Goal: Task Accomplishment & Management: Manage account settings

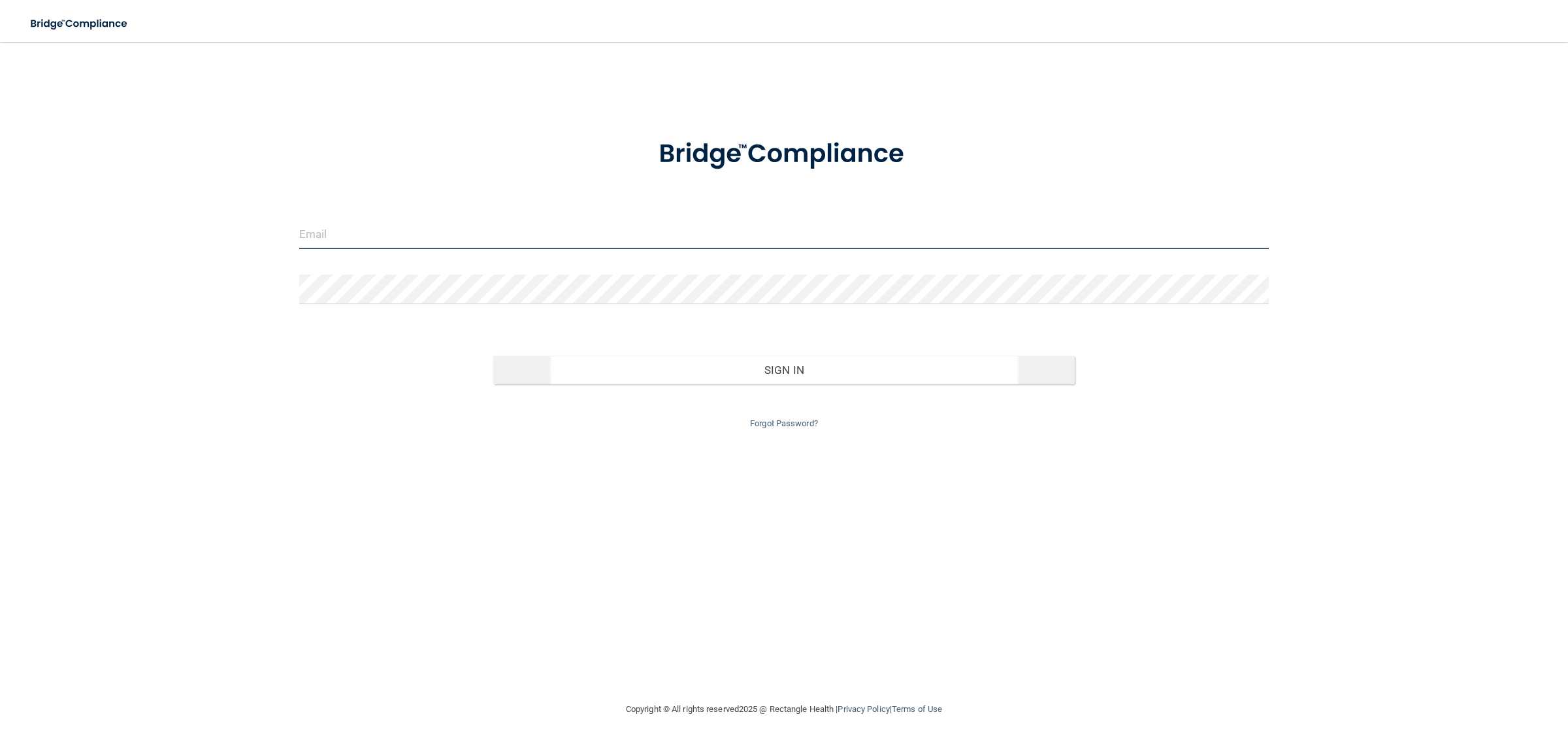
type input "[EMAIL_ADDRESS][DOMAIN_NAME]"
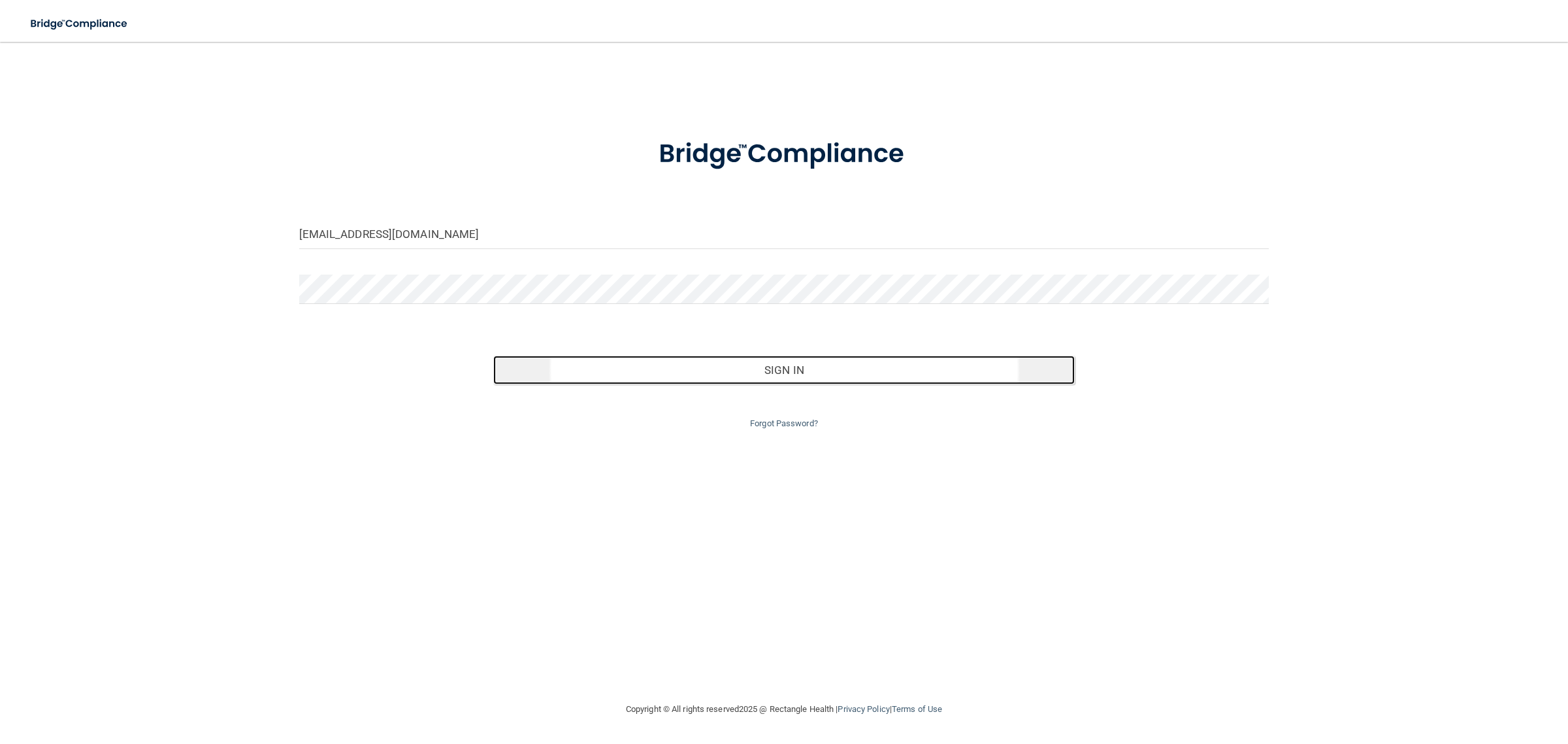
click at [736, 382] on button "Sign In" at bounding box center [785, 370] width 583 height 29
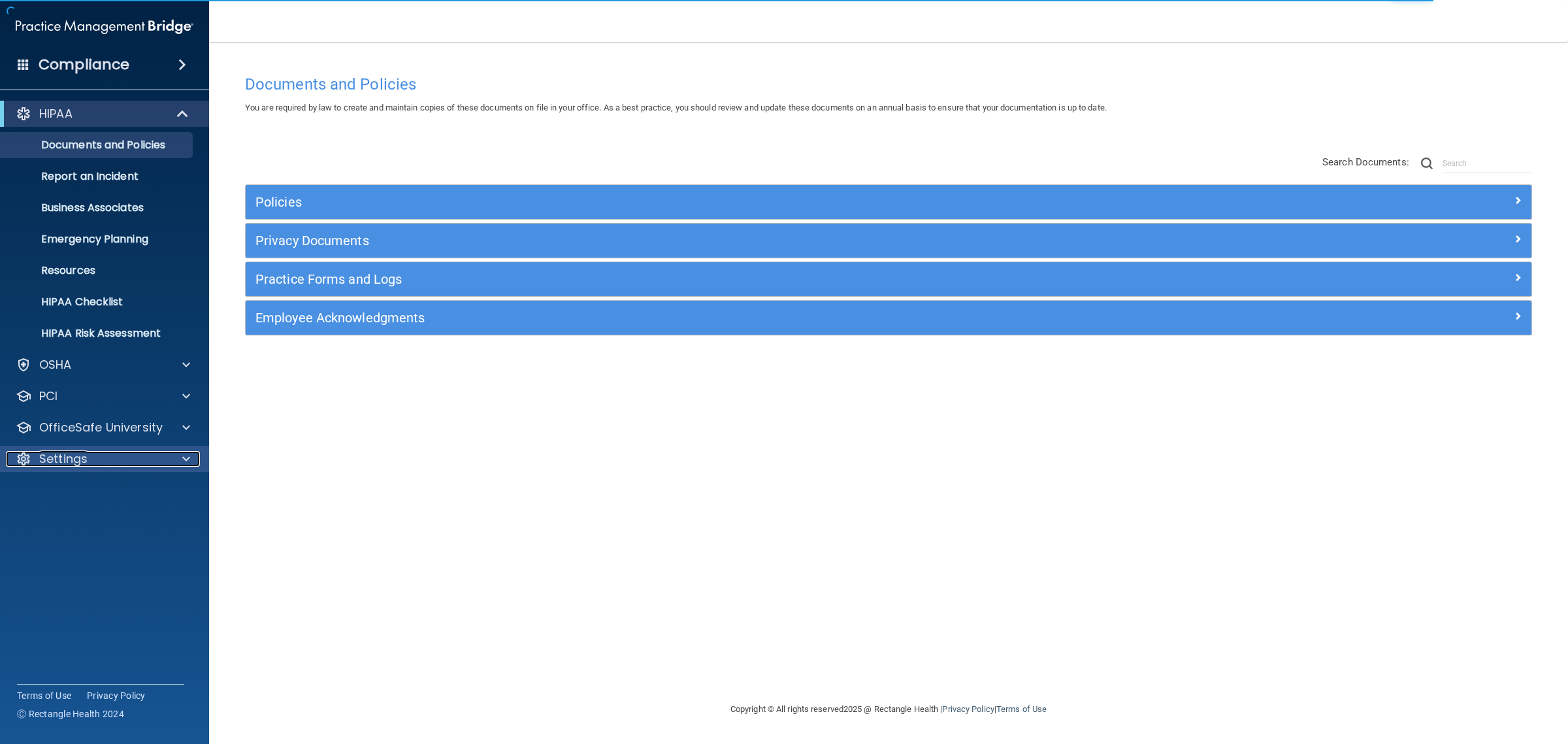
click at [128, 463] on div "Settings" at bounding box center [87, 459] width 162 height 16
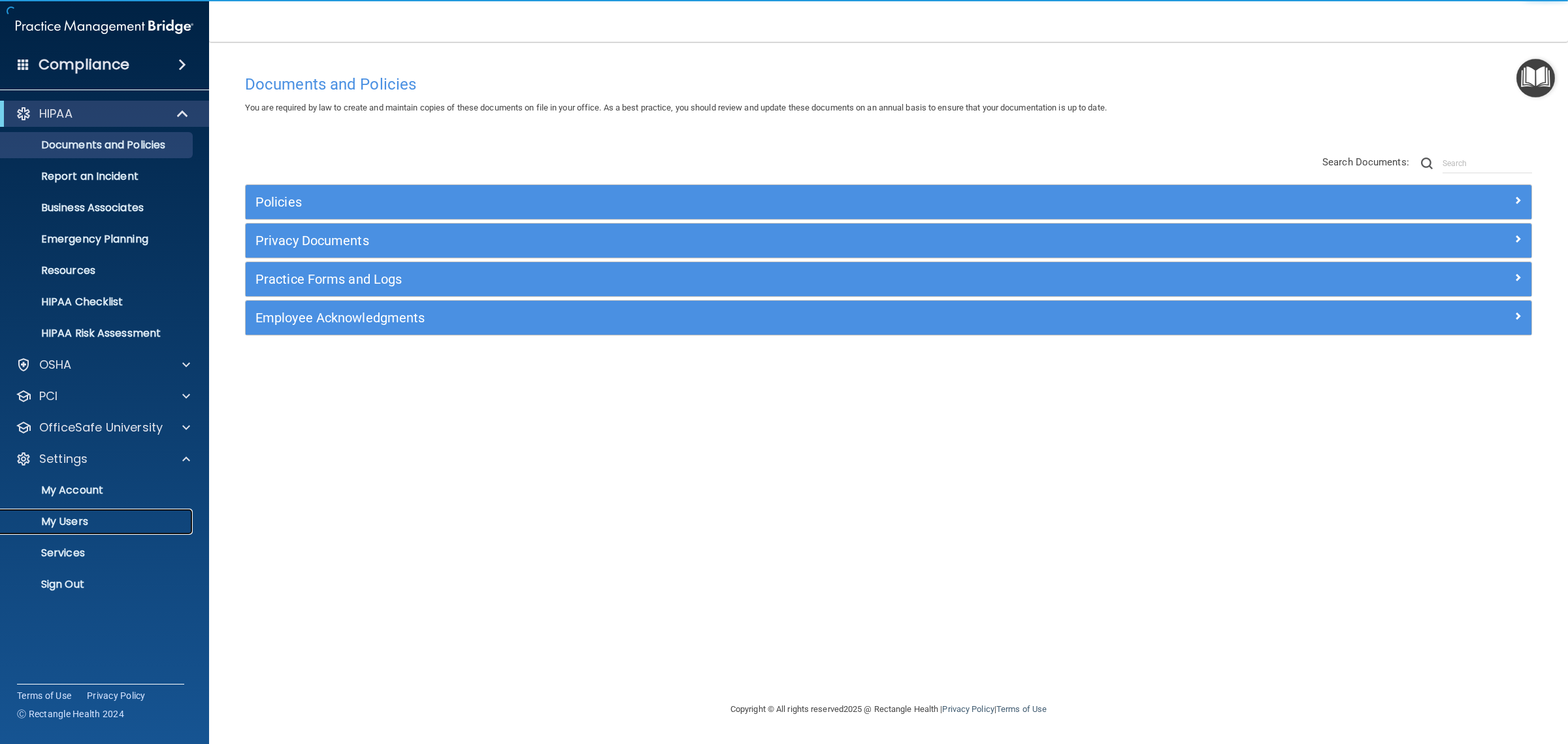
click at [77, 523] on p "My Users" at bounding box center [98, 521] width 179 height 13
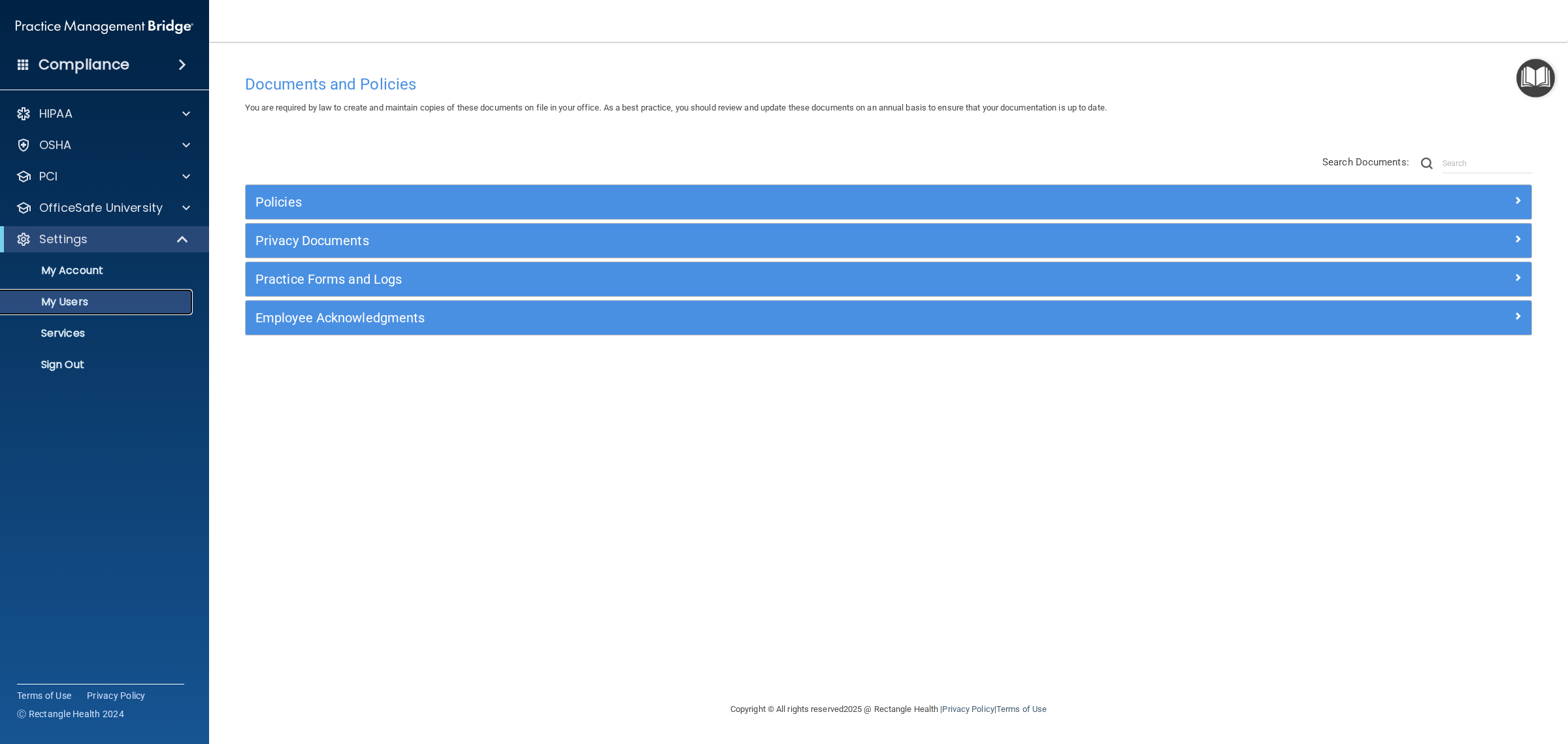
click at [77, 301] on p "My Users" at bounding box center [98, 302] width 179 height 13
select select "20"
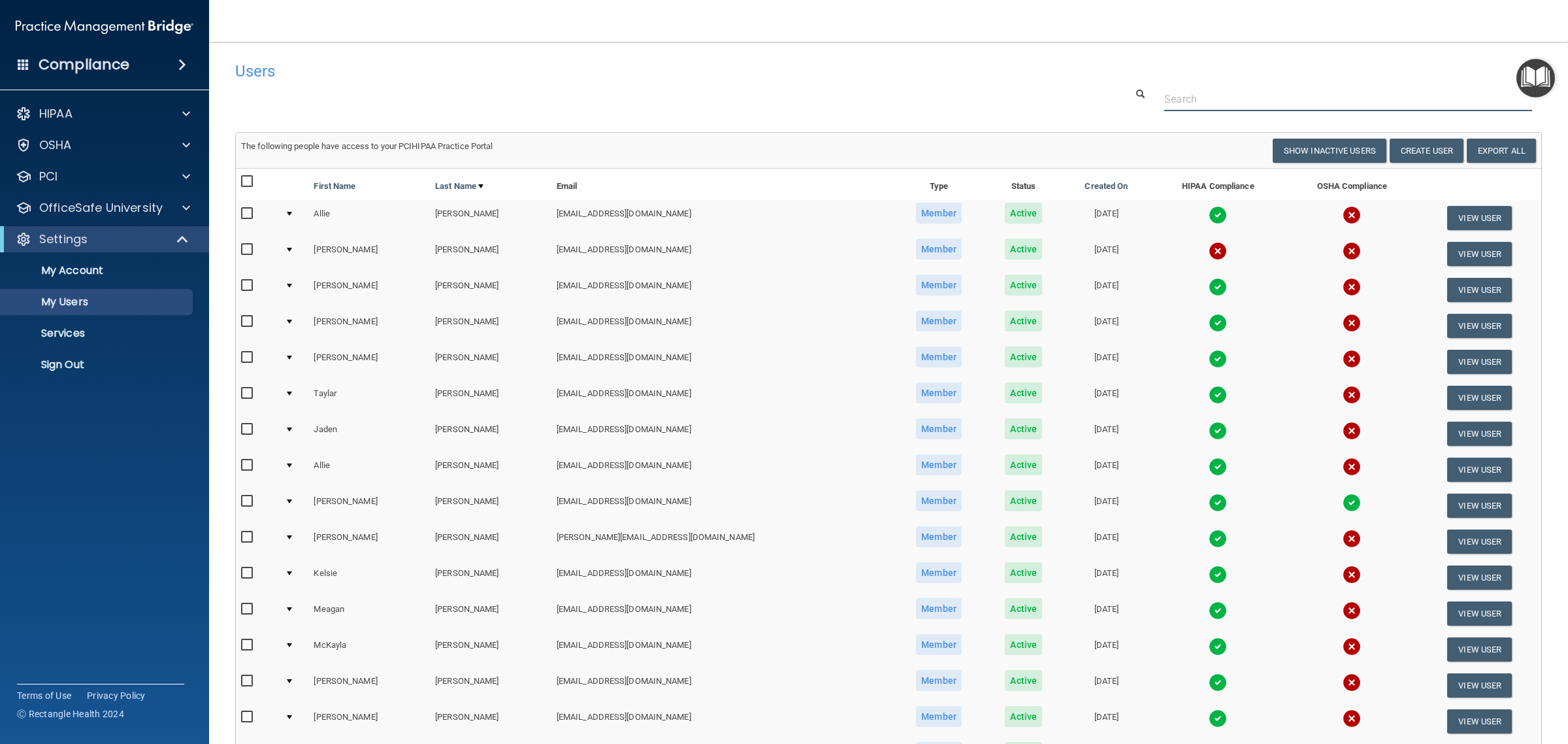
click at [1214, 90] on input "text" at bounding box center [1348, 99] width 368 height 24
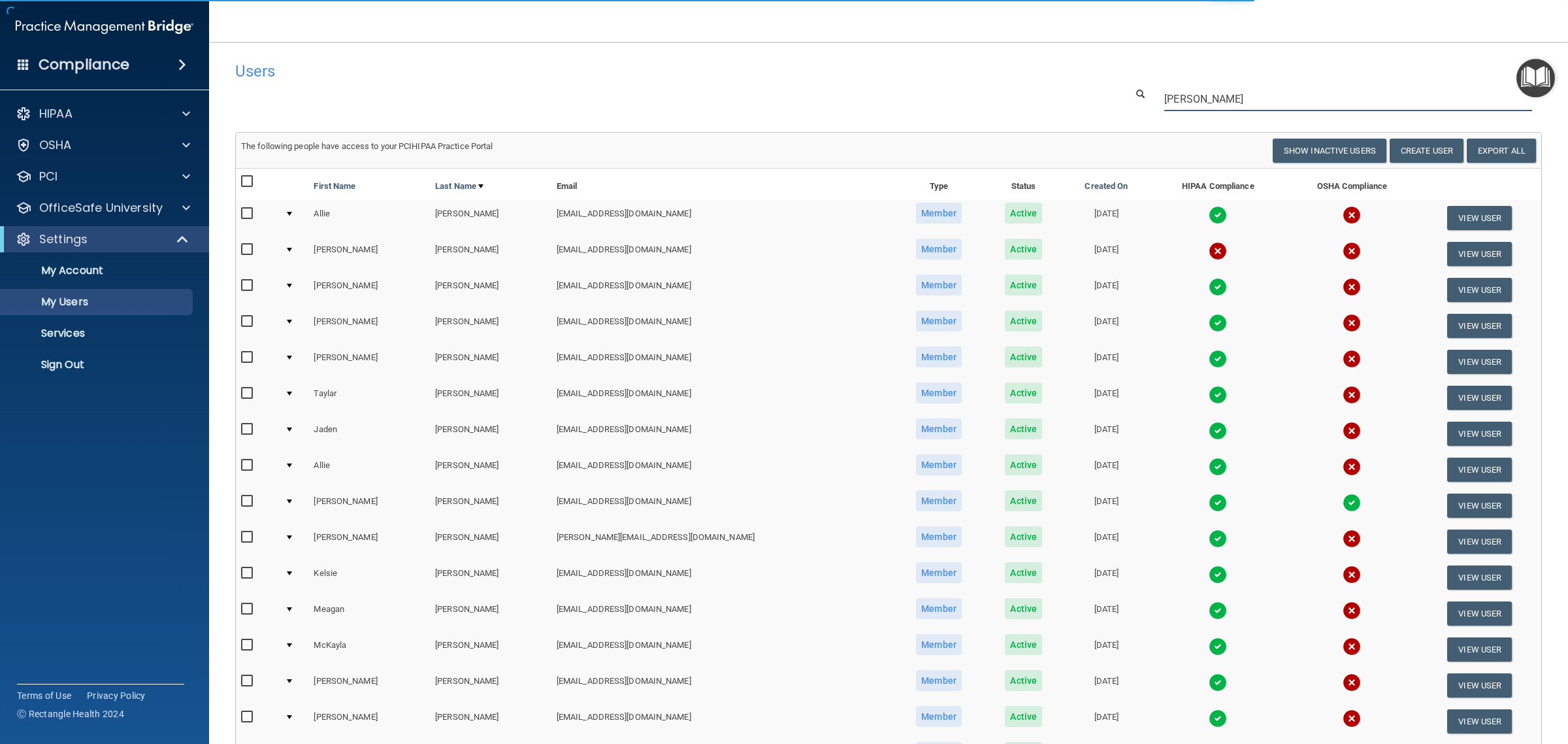
type input "[PERSON_NAME]"
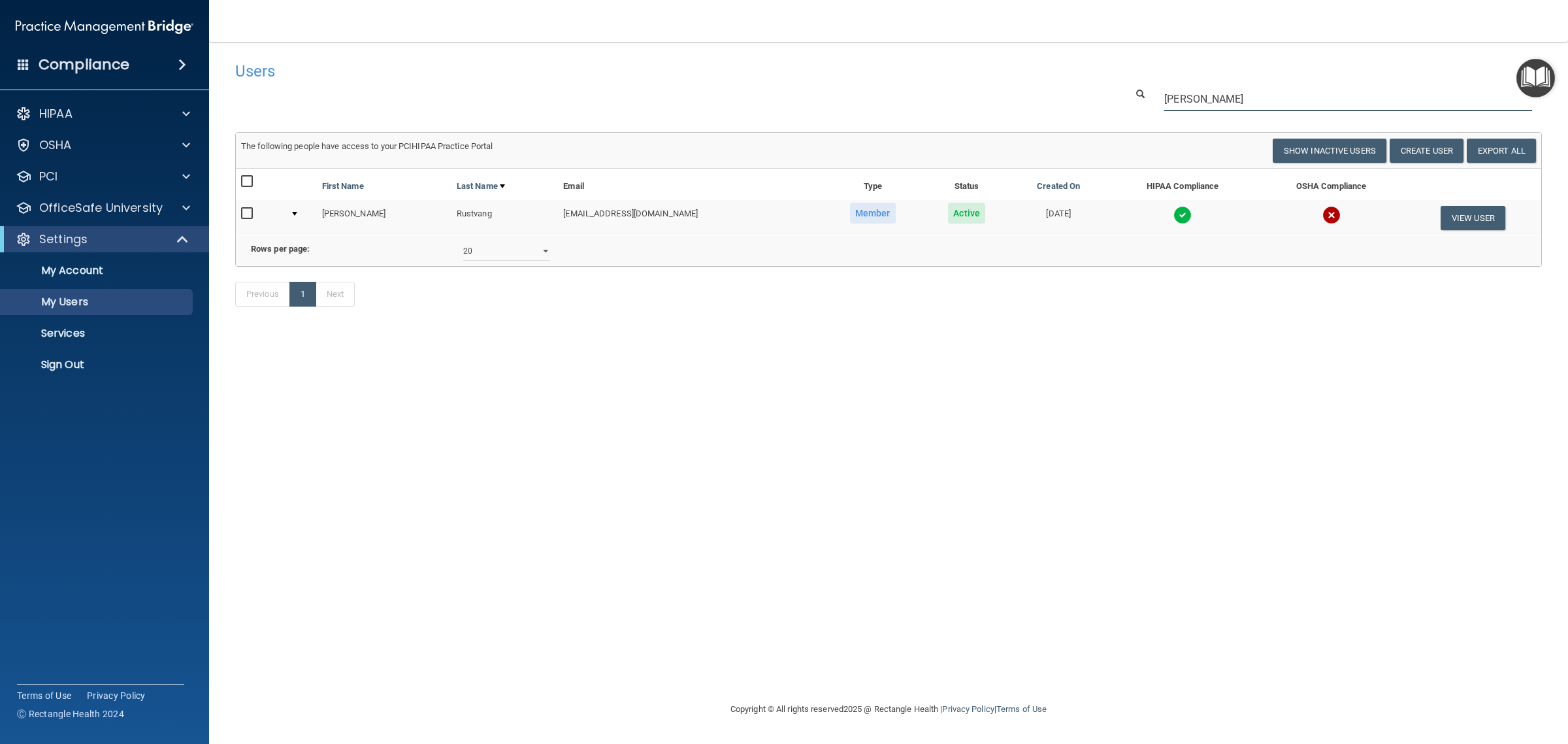
drag, startPoint x: 1237, startPoint y: 92, endPoint x: 1037, endPoint y: 106, distance: 200.5
click at [1044, 108] on div "[PERSON_NAME]" at bounding box center [889, 99] width 1326 height 24
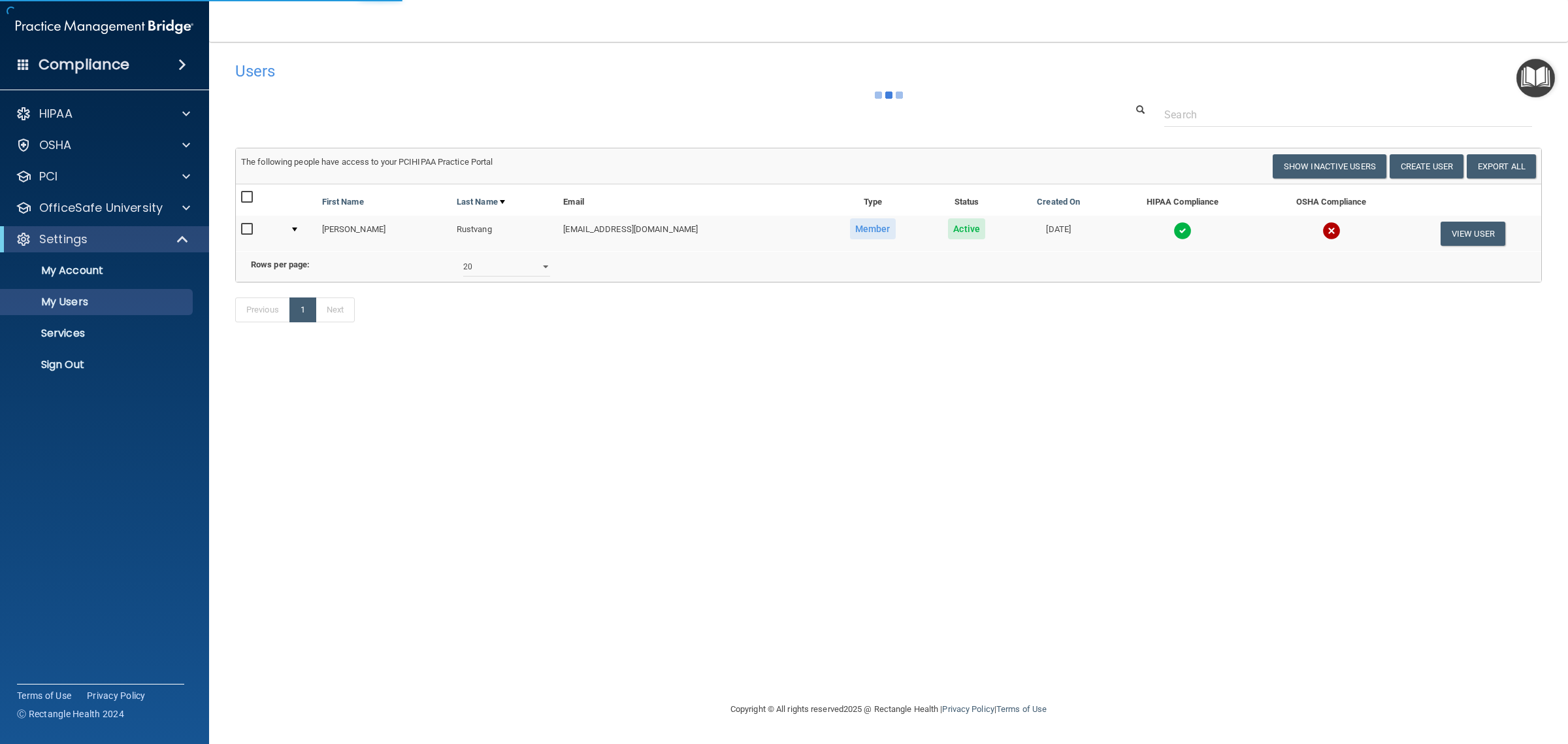
click at [1440, 180] on td "The following people have access to your PCIHIPAA Practice Portal Resend Invite…" at bounding box center [889, 167] width 1306 height 35
click at [1438, 165] on button "Create User" at bounding box center [1427, 167] width 74 height 24
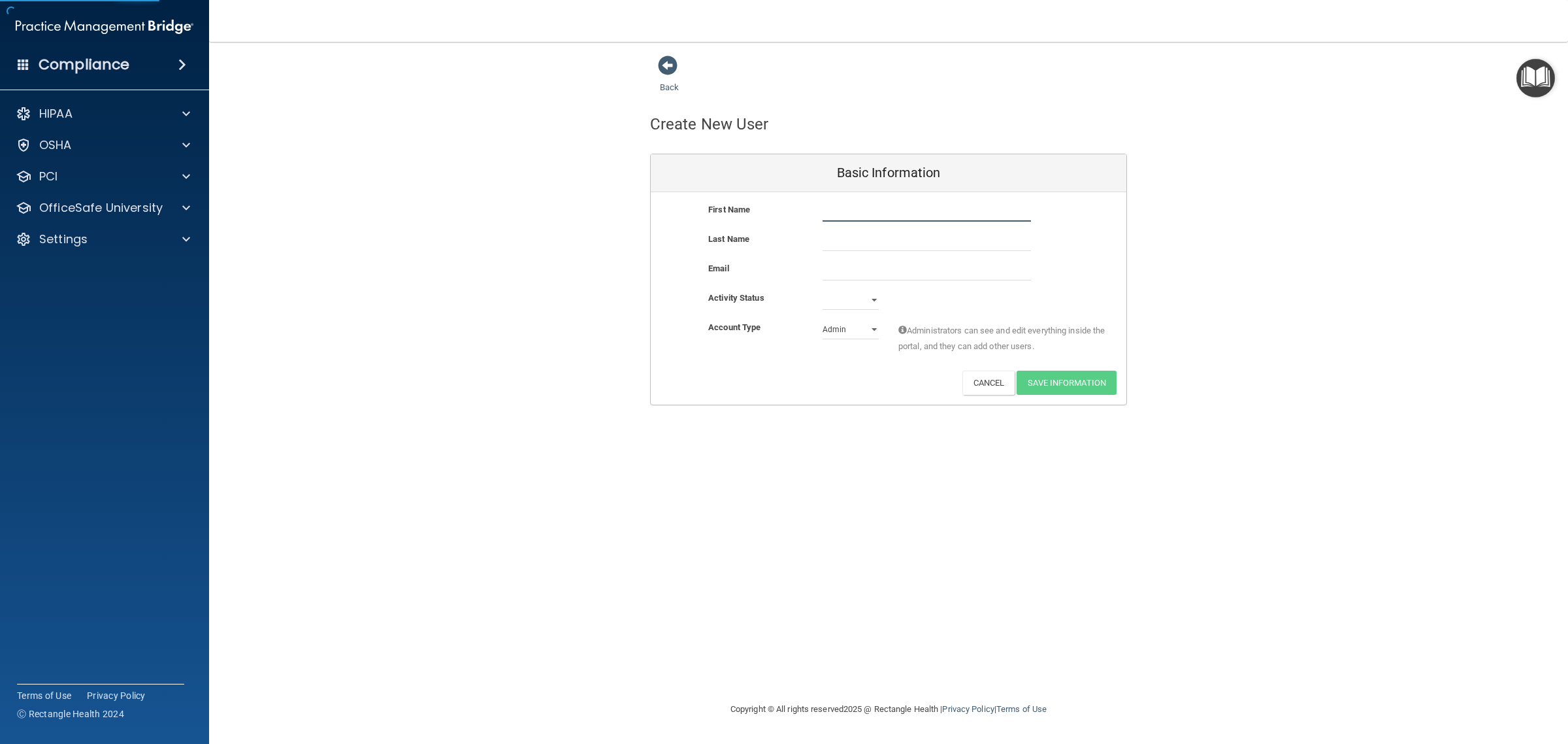
click at [973, 206] on input "text" at bounding box center [926, 212] width 208 height 19
type input "[PERSON_NAME]"
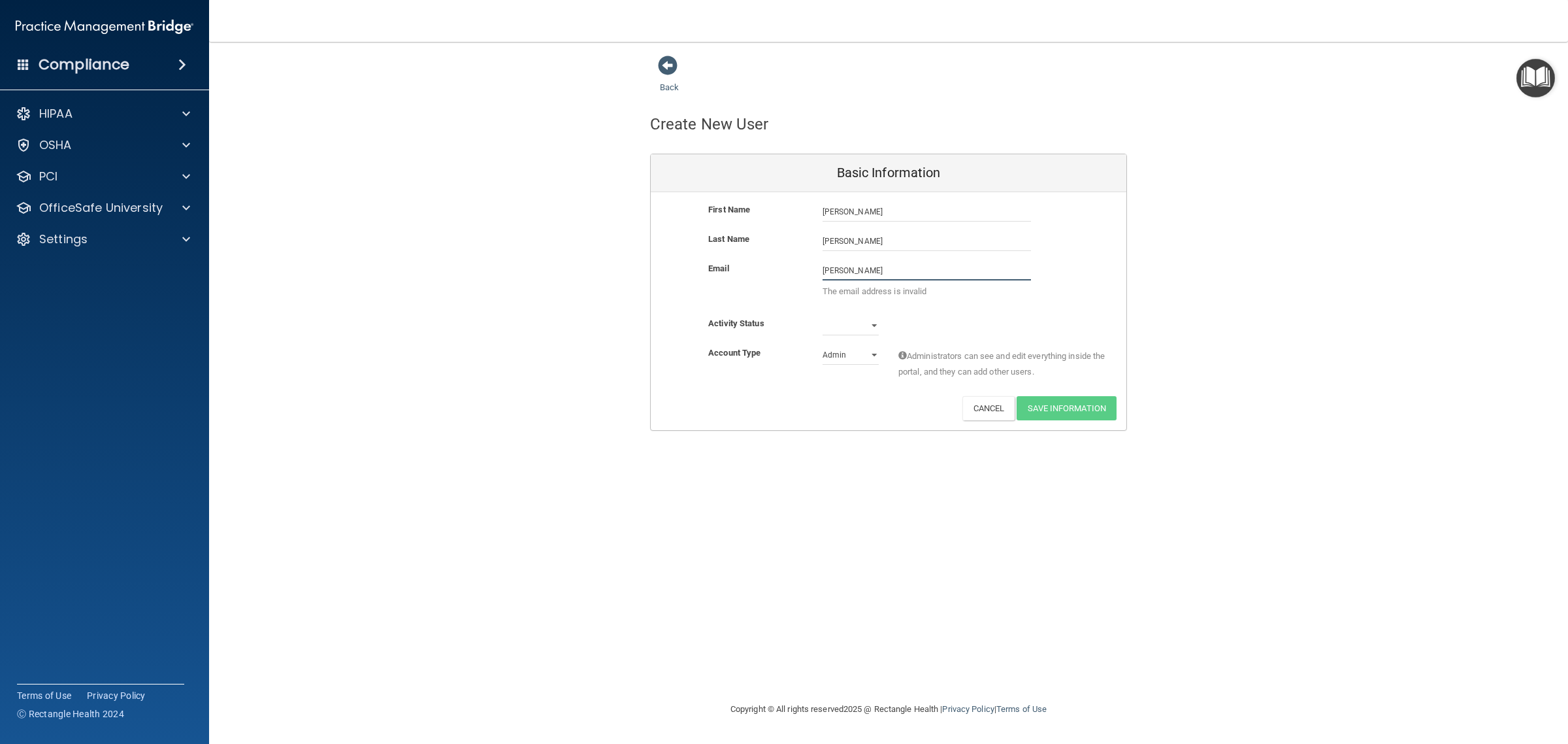
type input "[EMAIL_ADDRESS][DOMAIN_NAME]"
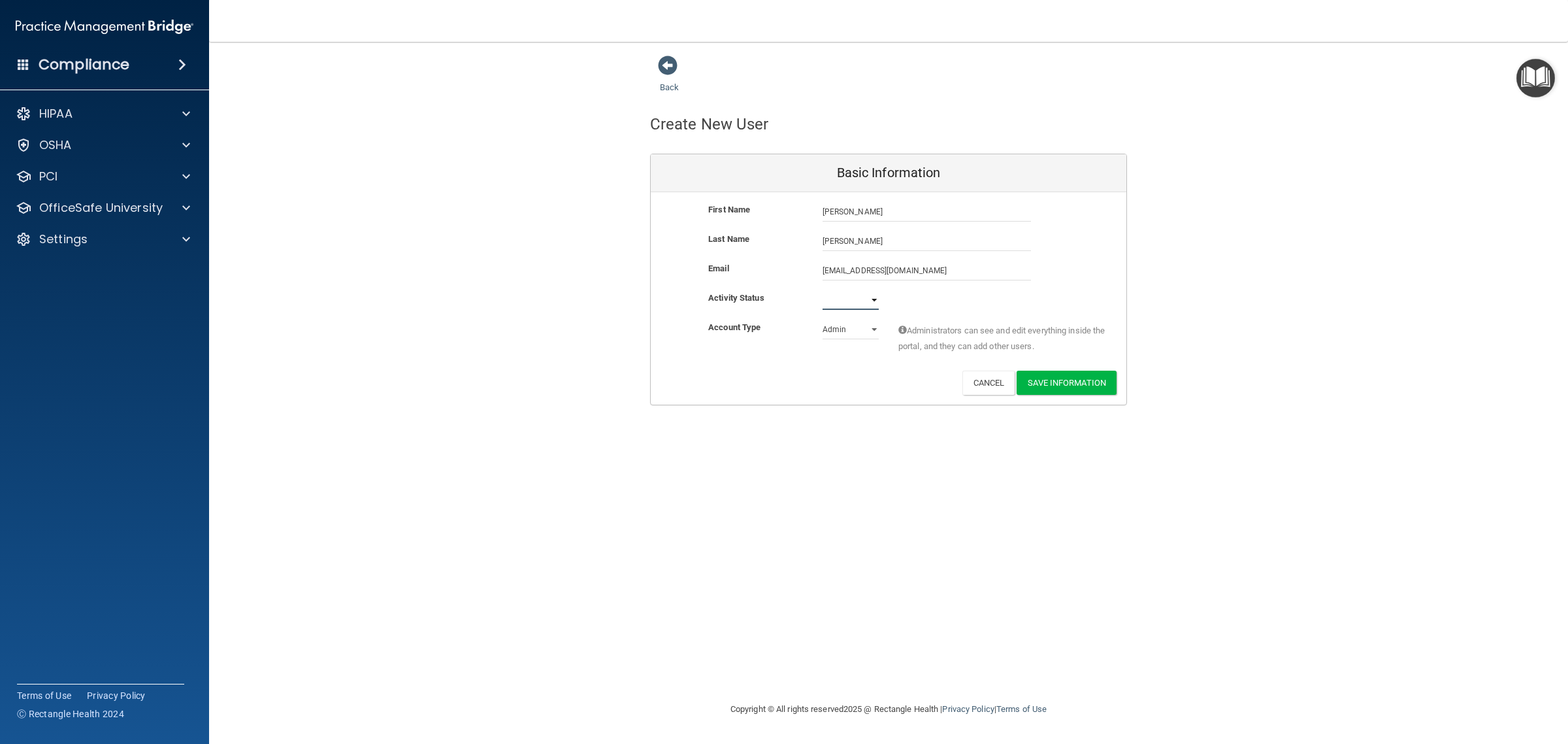
click at [863, 303] on select "Active Inactive" at bounding box center [850, 300] width 56 height 19
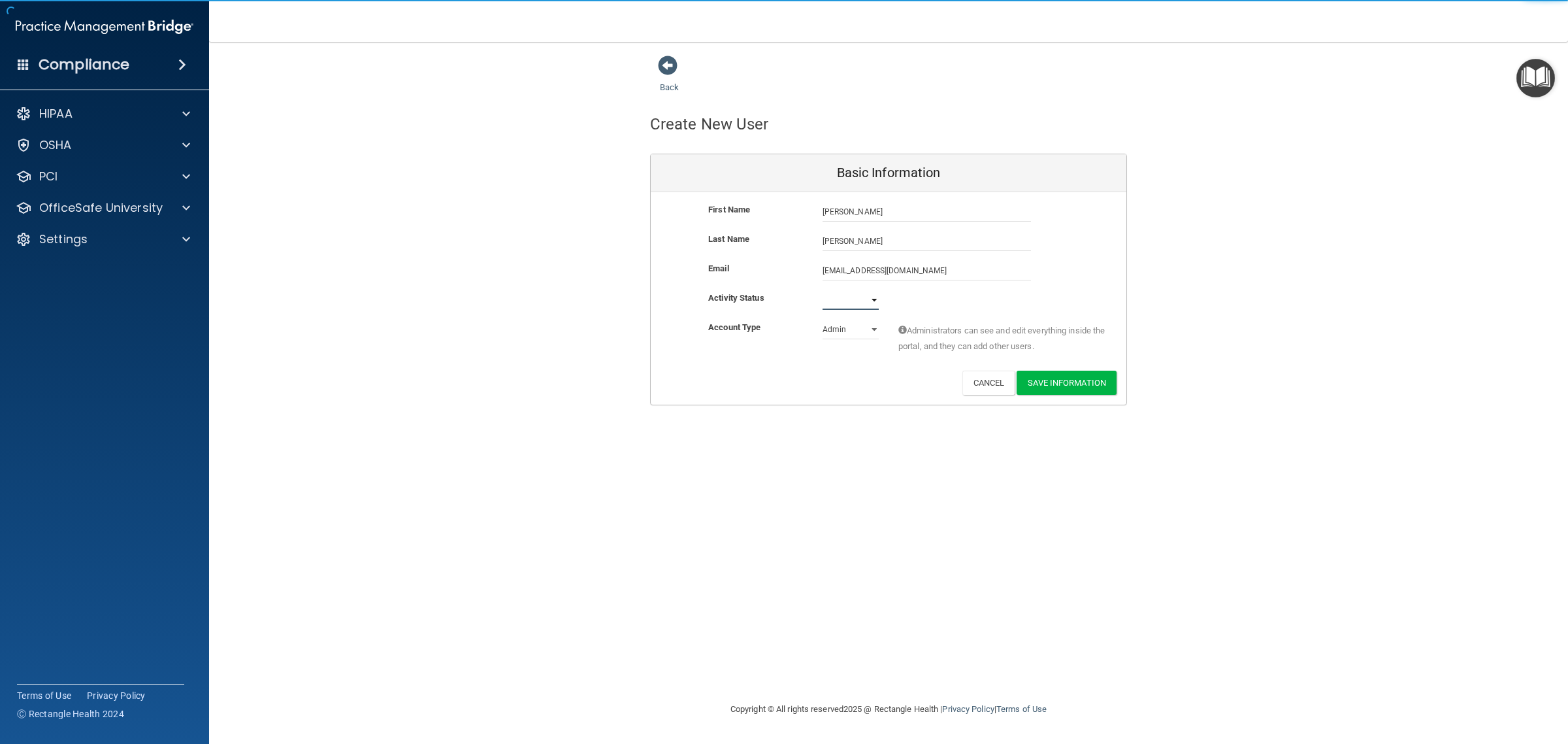
select select "active"
click at [822, 290] on select "Active Inactive" at bounding box center [850, 300] width 56 height 19
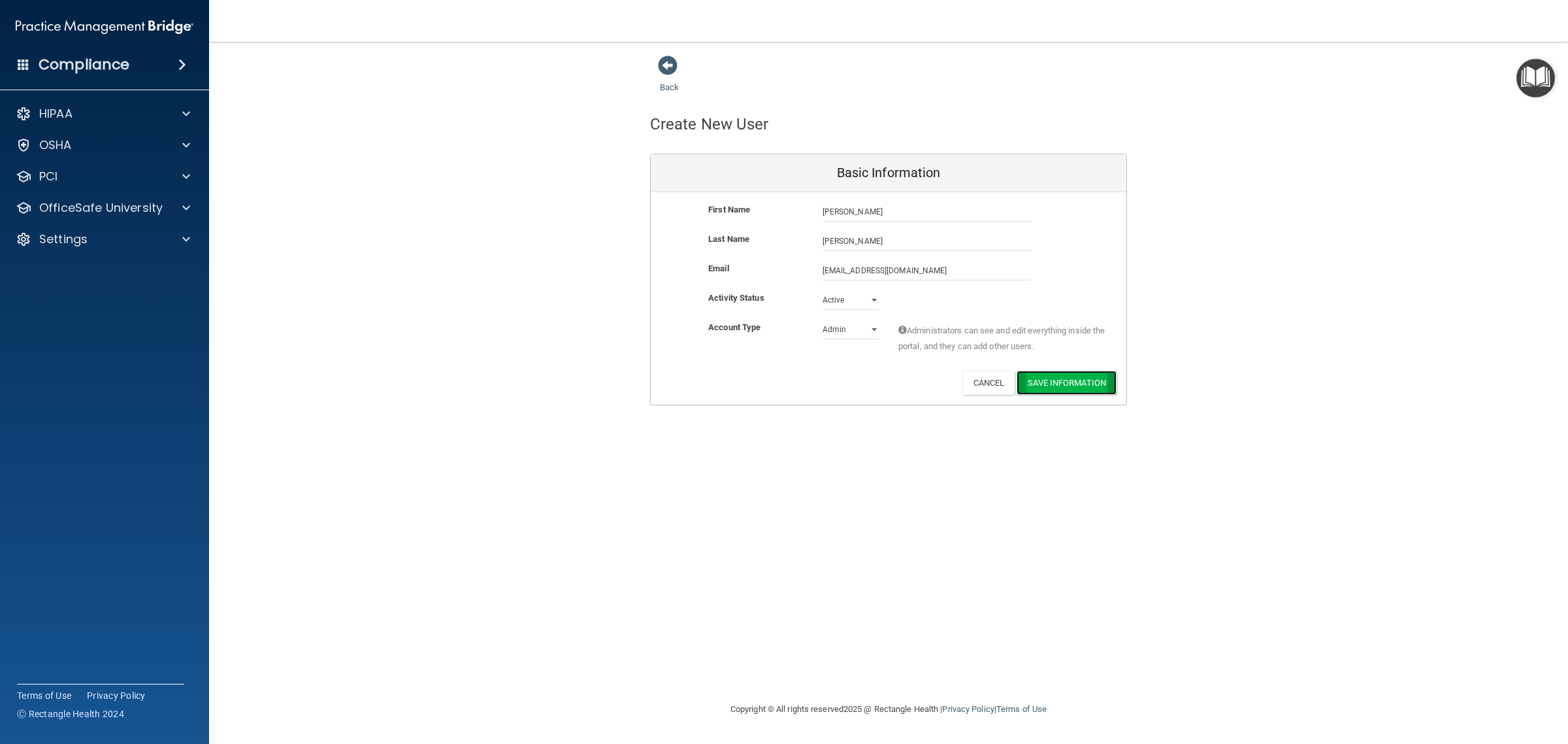
click at [1049, 387] on button "Save Information" at bounding box center [1067, 383] width 100 height 24
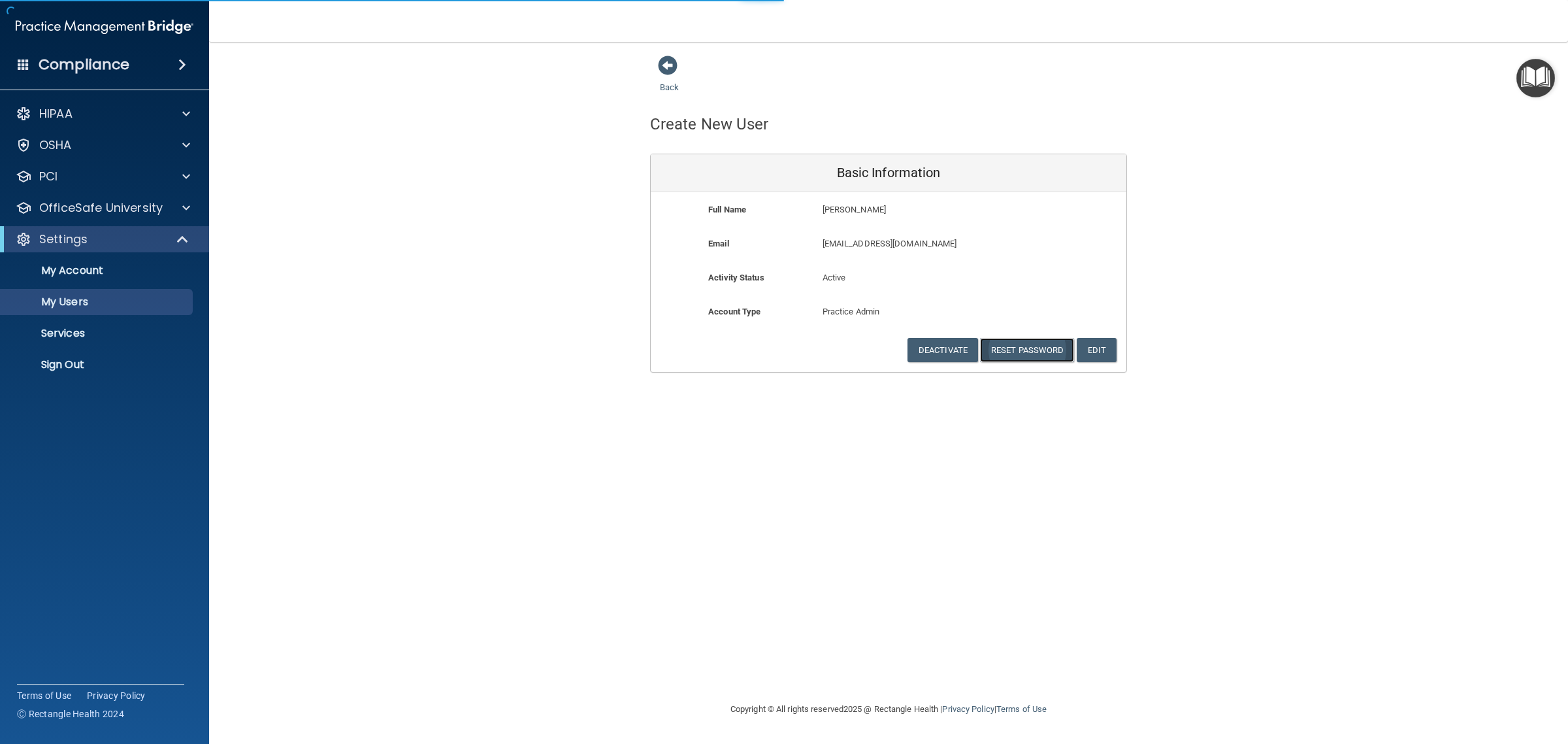
click at [1023, 346] on button "Reset Password" at bounding box center [1027, 350] width 94 height 24
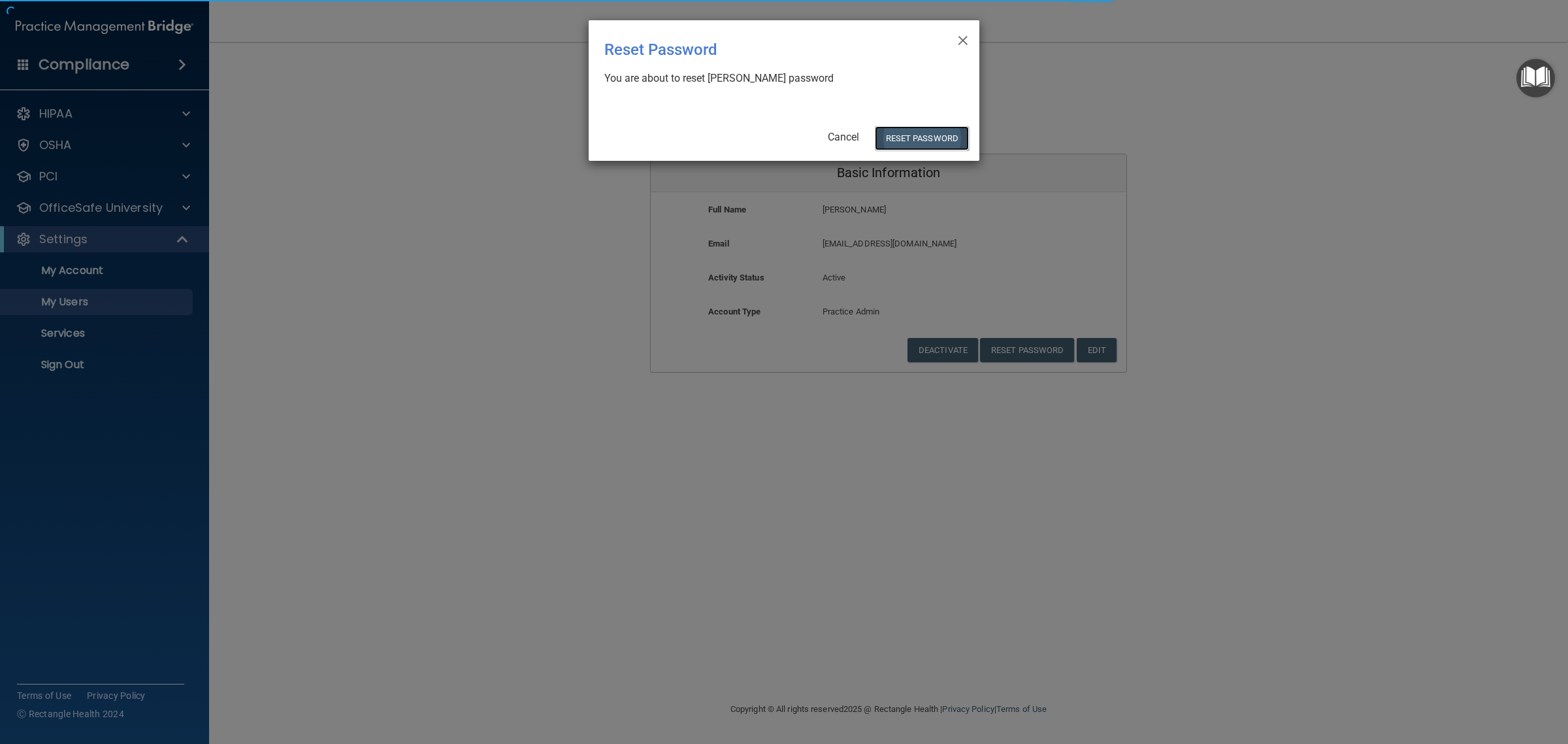
click at [896, 134] on button "Reset Password" at bounding box center [922, 139] width 94 height 24
select select "20"
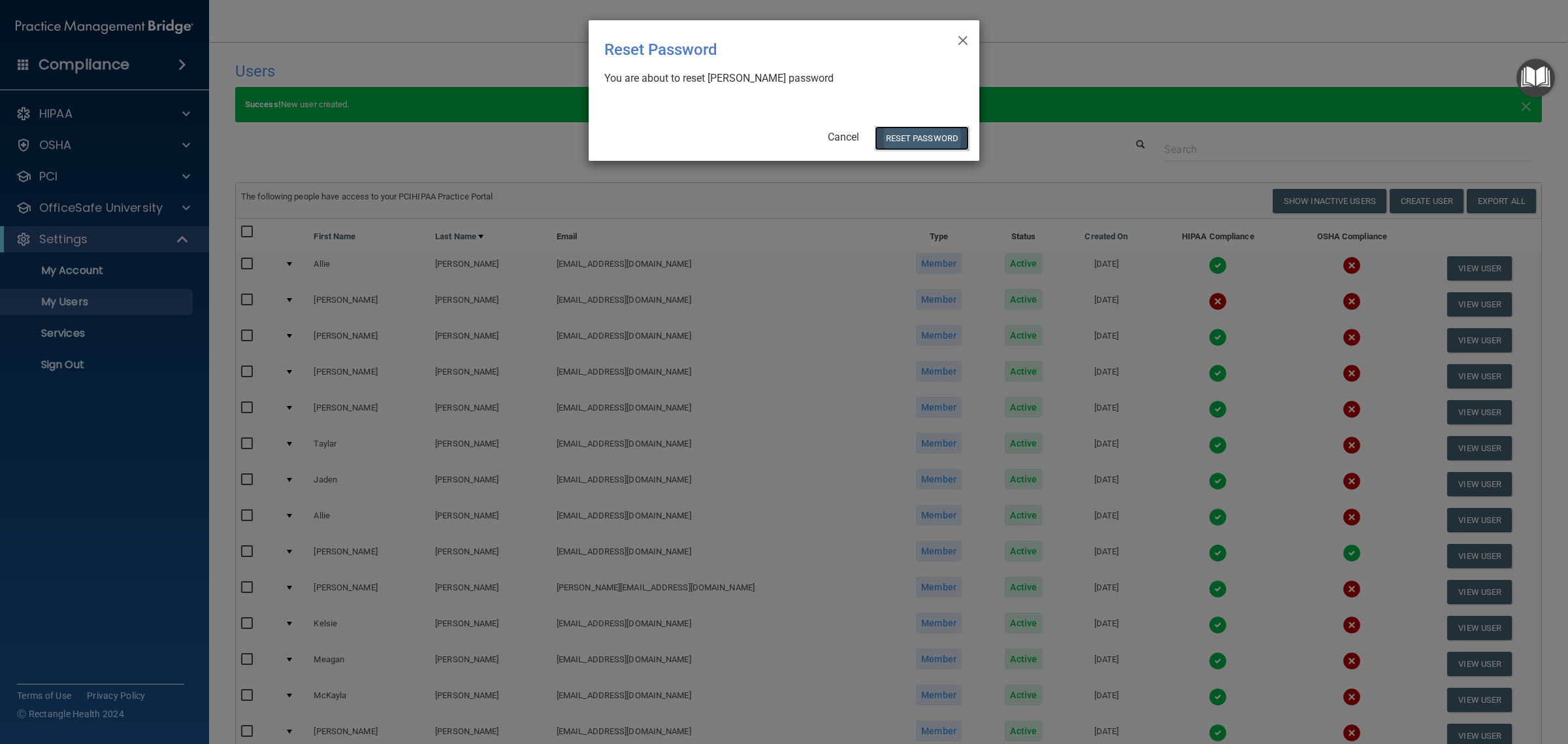
click at [907, 136] on button "Reset Password" at bounding box center [922, 139] width 94 height 24
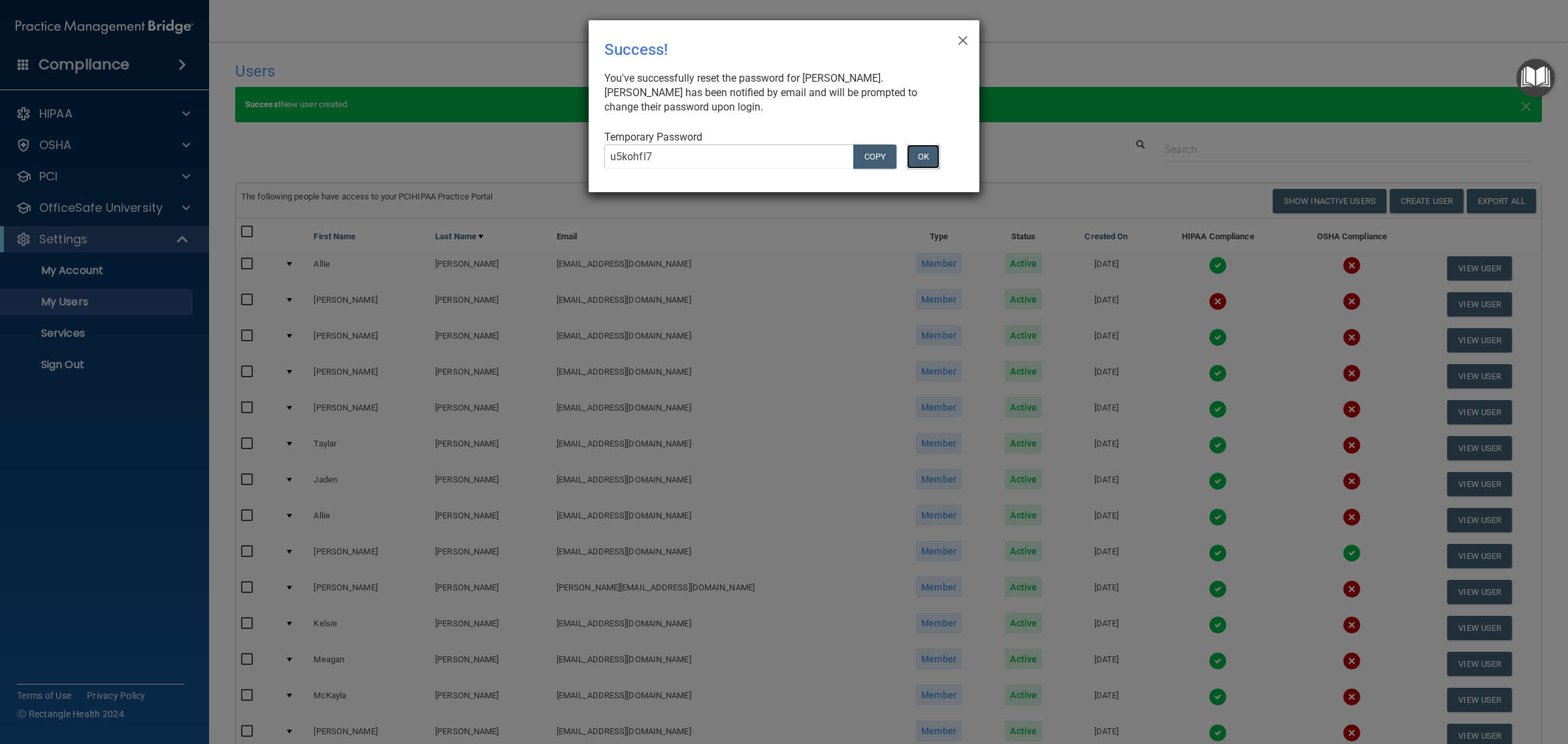
click at [930, 163] on button "OK" at bounding box center [923, 157] width 32 height 24
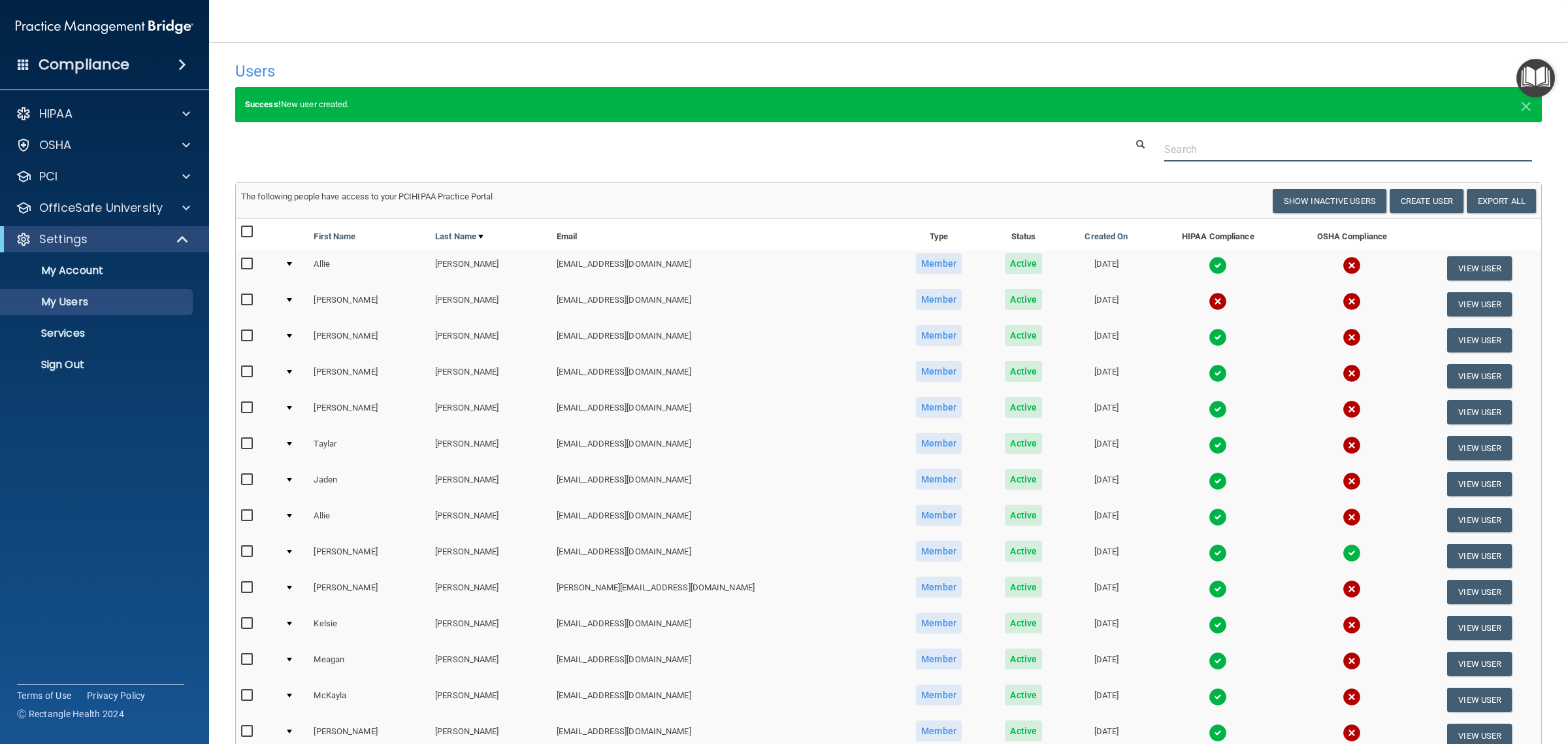
click at [1193, 150] on input "text" at bounding box center [1348, 149] width 368 height 24
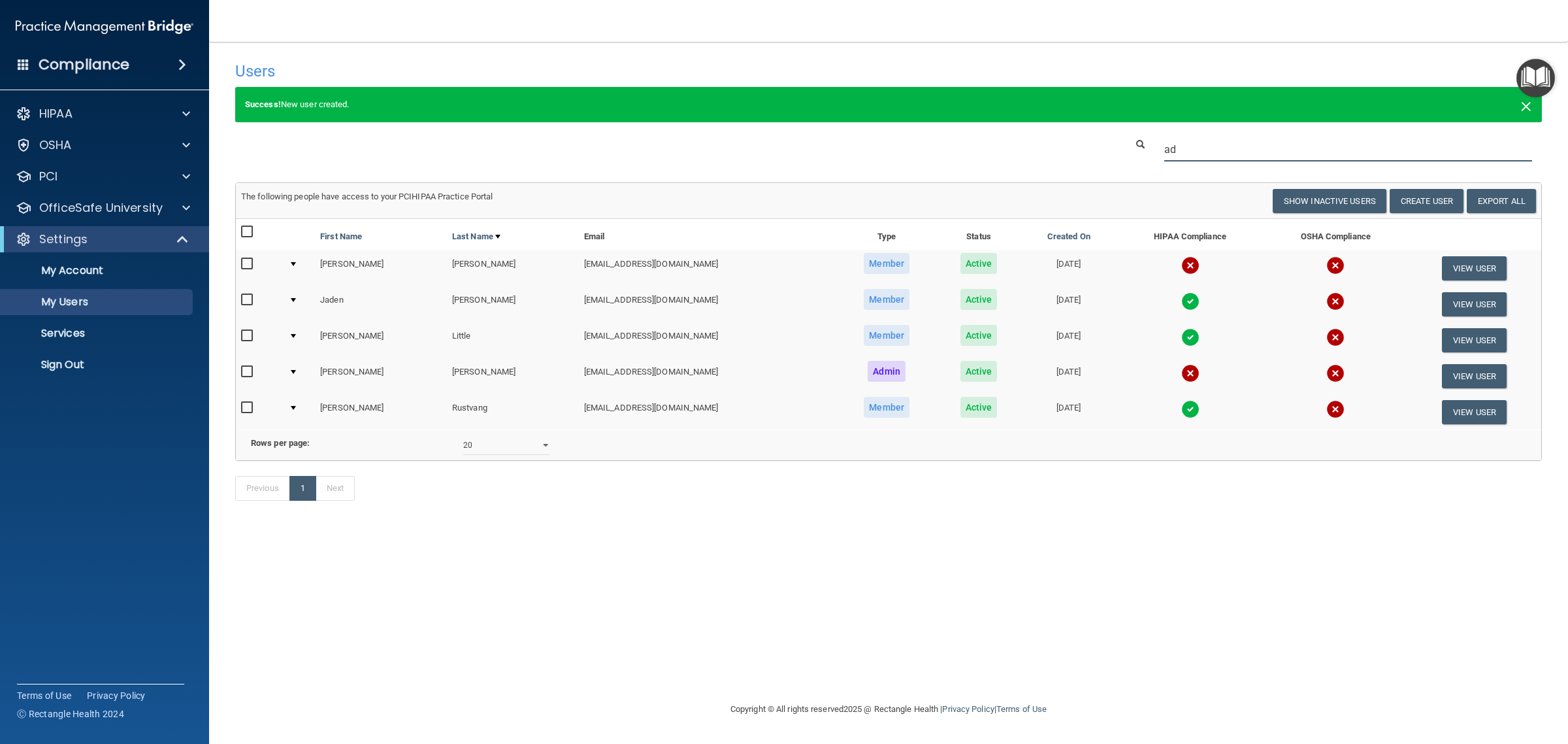
type input "ad"
click at [1528, 106] on span "×" at bounding box center [1526, 105] width 11 height 26
